Goal: Information Seeking & Learning: Find specific fact

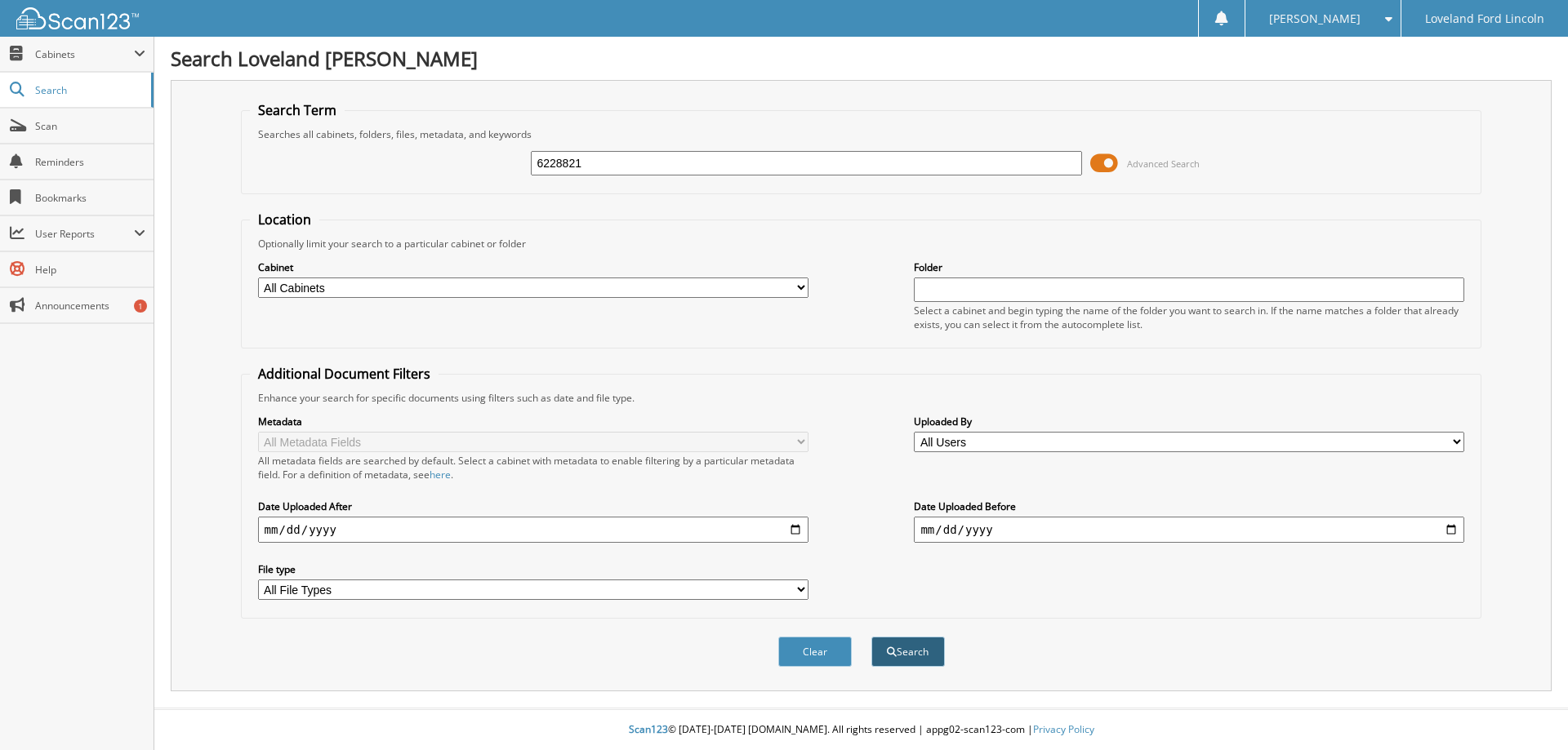
type input "6228821"
click at [881, 649] on button "Search" at bounding box center [908, 652] width 74 height 30
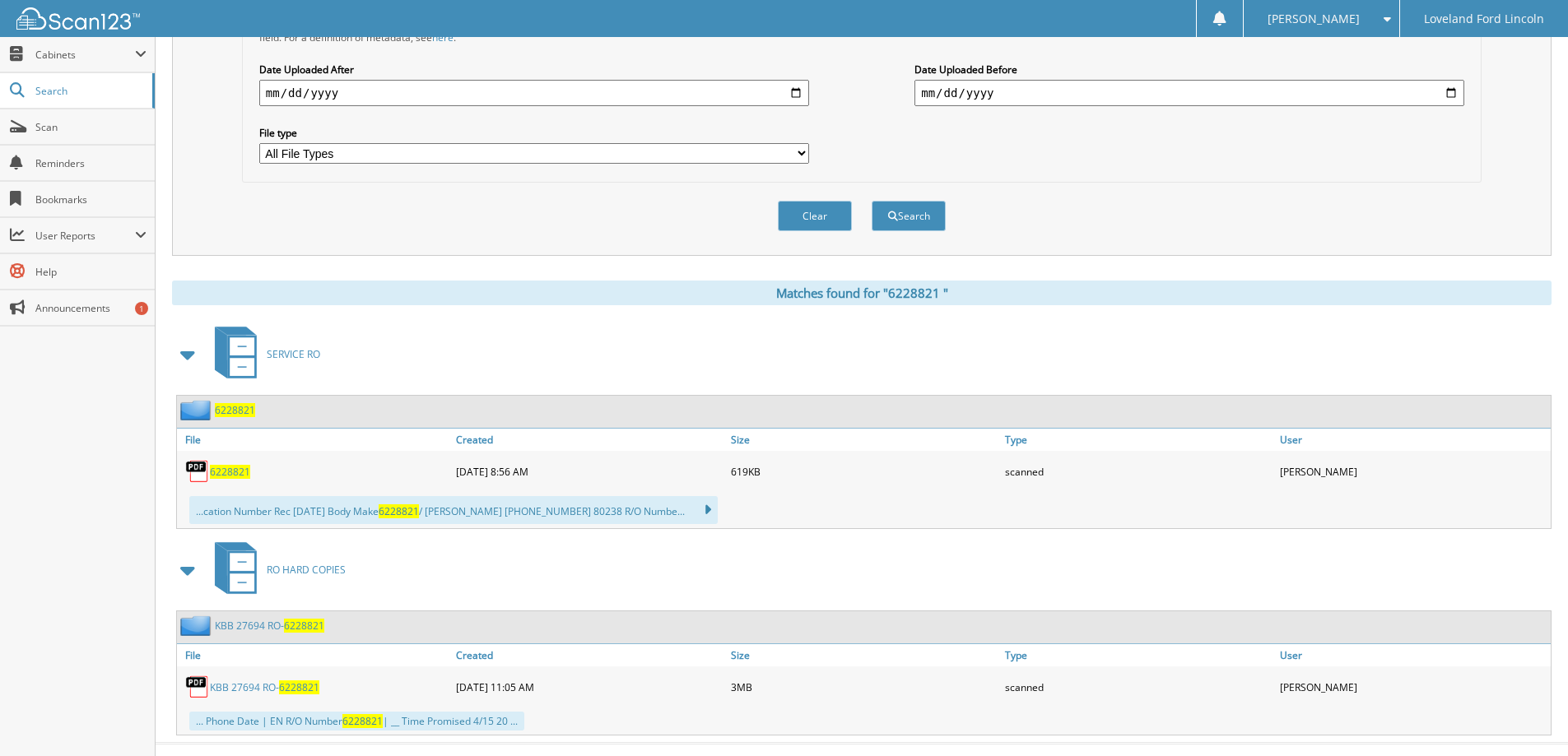
scroll to position [470, 0]
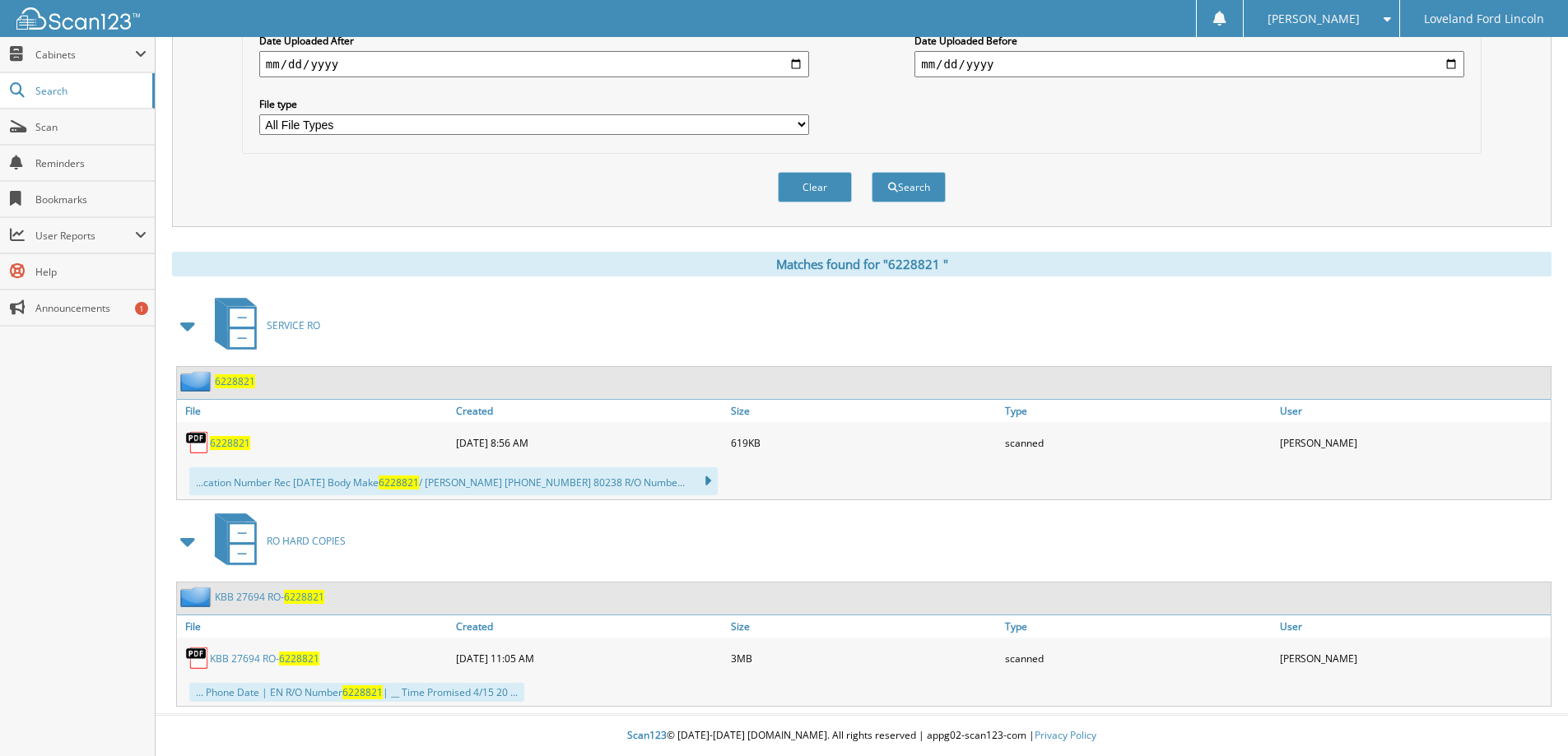
click at [270, 654] on link "K B B 2 7 6 9 4 R O - 6 2 2 8 8 2 1" at bounding box center [264, 659] width 110 height 14
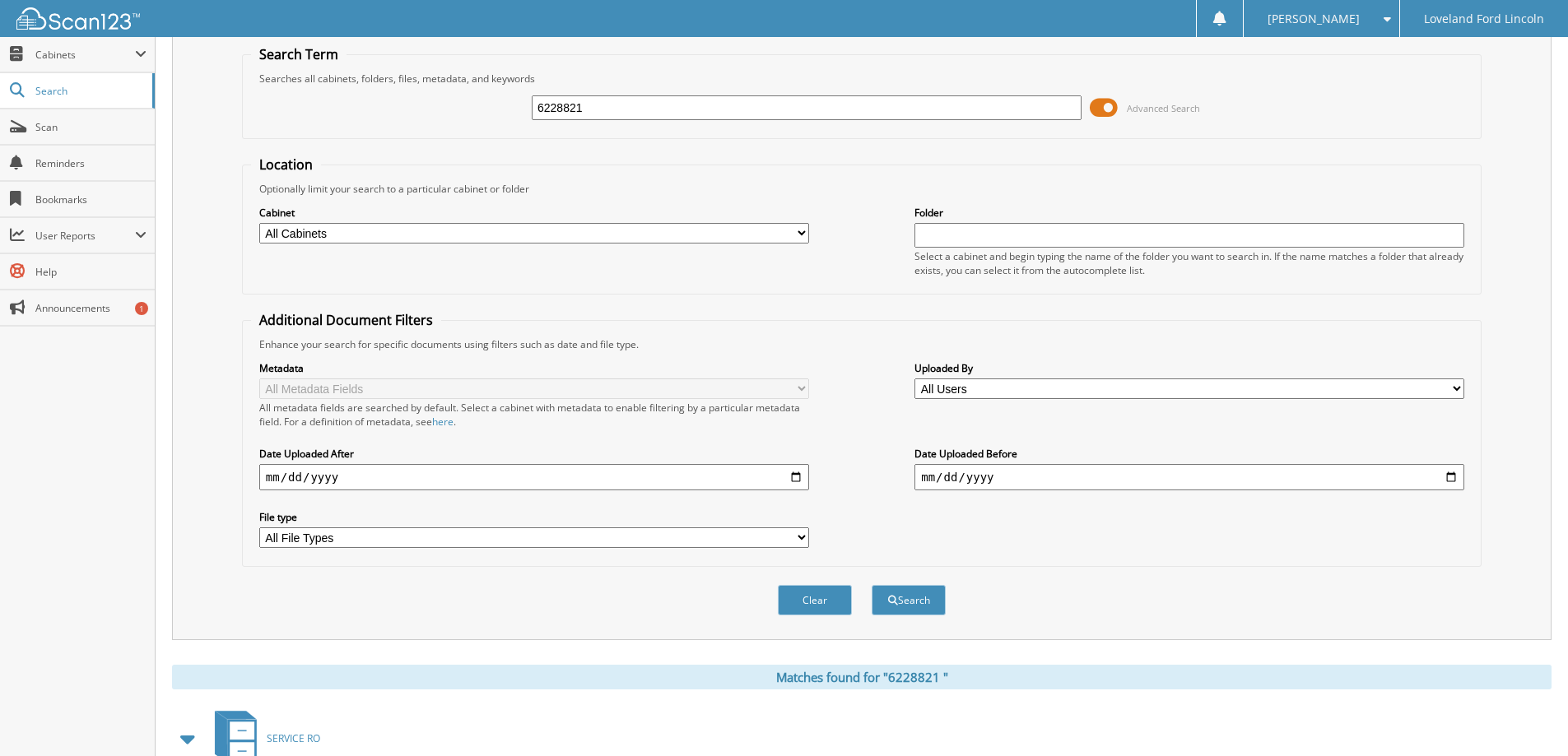
scroll to position [0, 0]
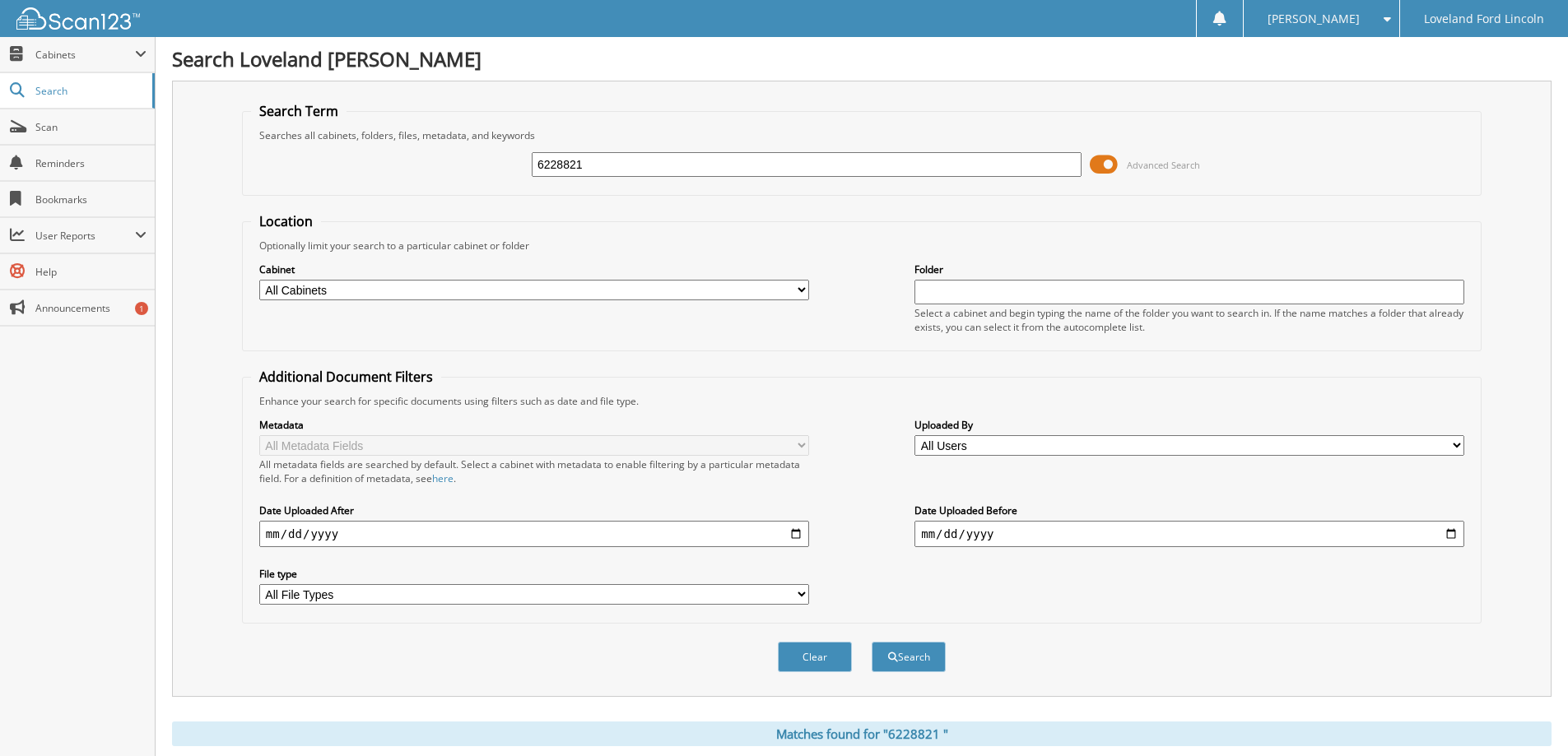
drag, startPoint x: 684, startPoint y: 173, endPoint x: 484, endPoint y: 176, distance: 200.0
click at [484, 176] on div "6228821 Advanced Search" at bounding box center [862, 165] width 1222 height 45
paste input "6226198"
type input "6226198"
click at [872, 642] on button "Search" at bounding box center [909, 657] width 74 height 30
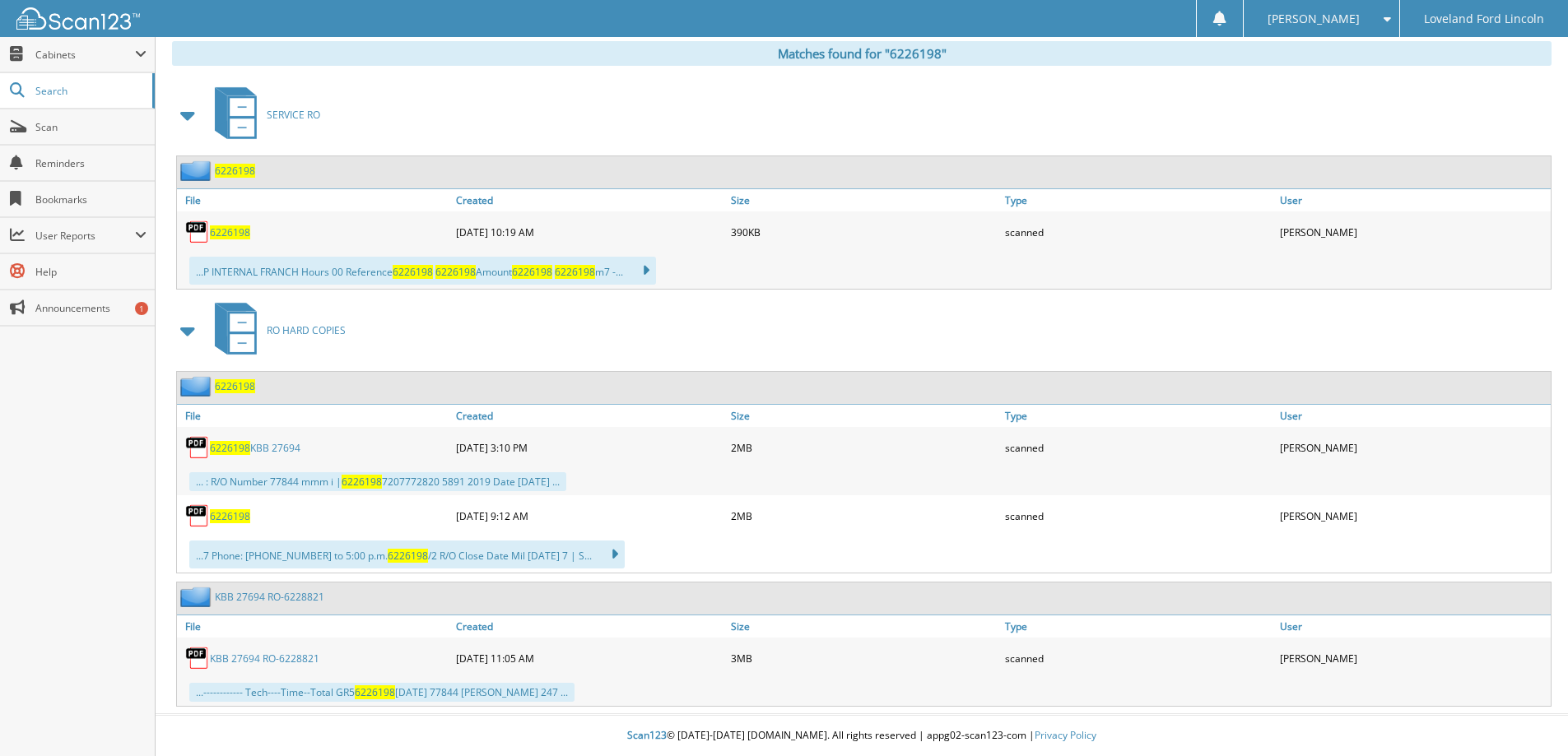
click at [275, 445] on link "6226198 KBB 27694" at bounding box center [254, 448] width 90 height 14
